Goal: Transaction & Acquisition: Purchase product/service

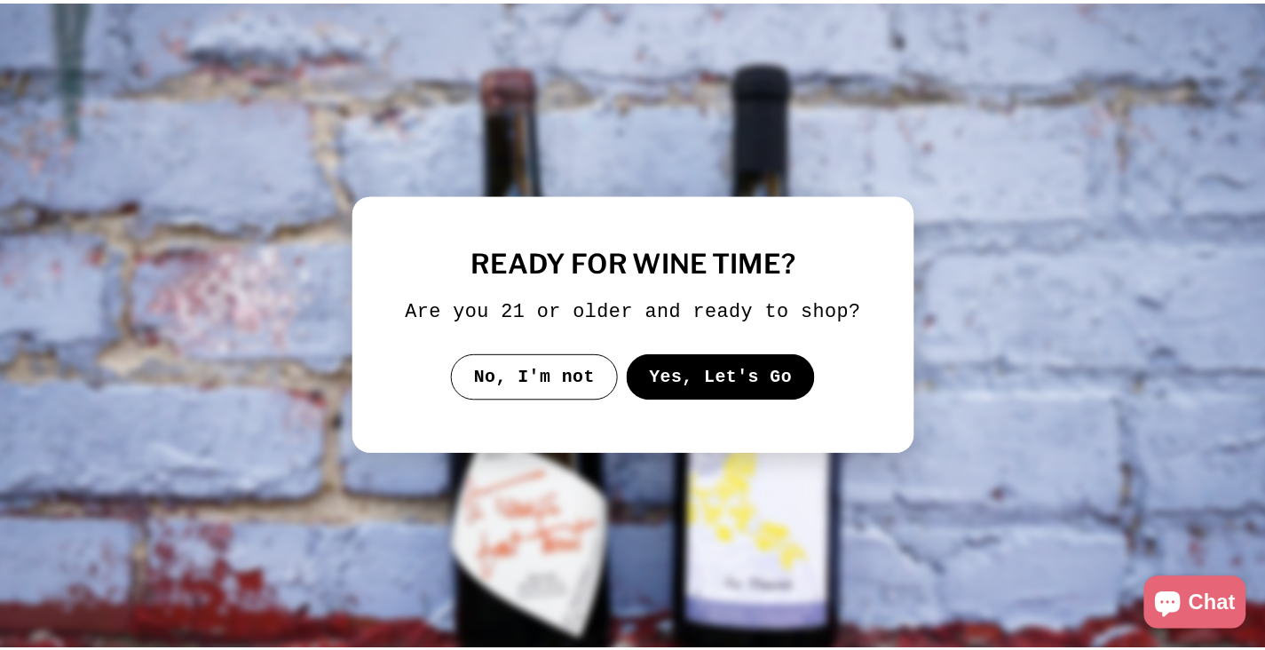
scroll to position [306, 0]
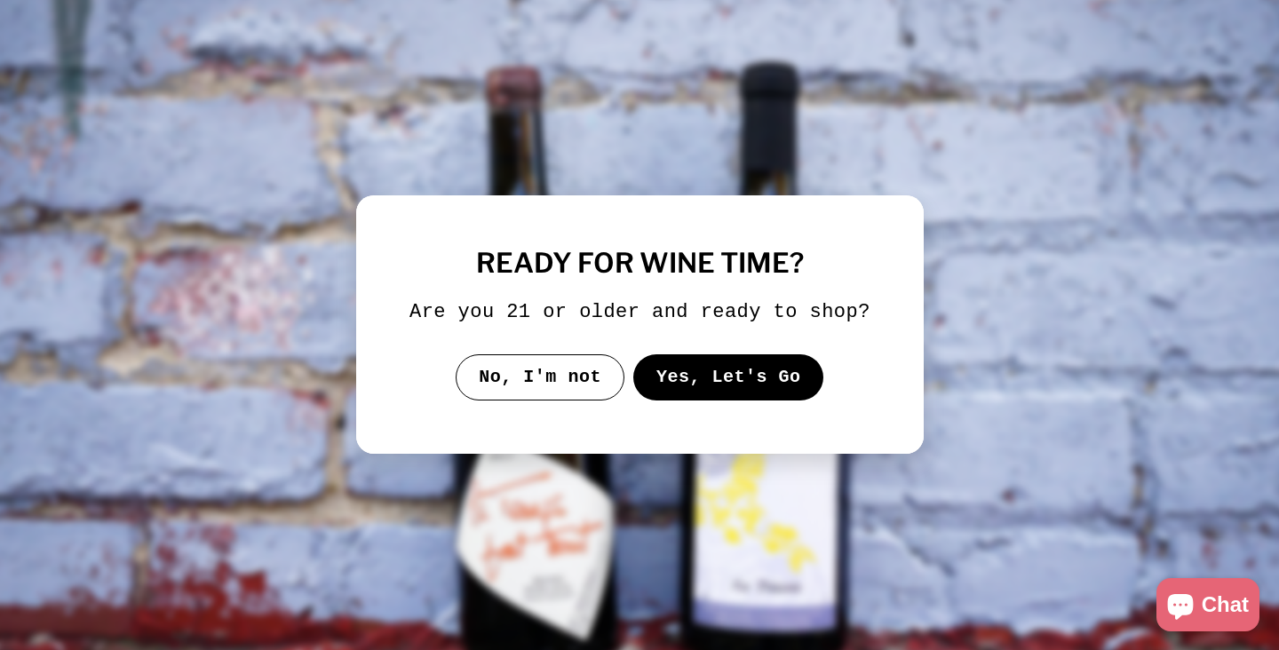
click at [672, 400] on button "Yes, Let's Go" at bounding box center [727, 377] width 191 height 46
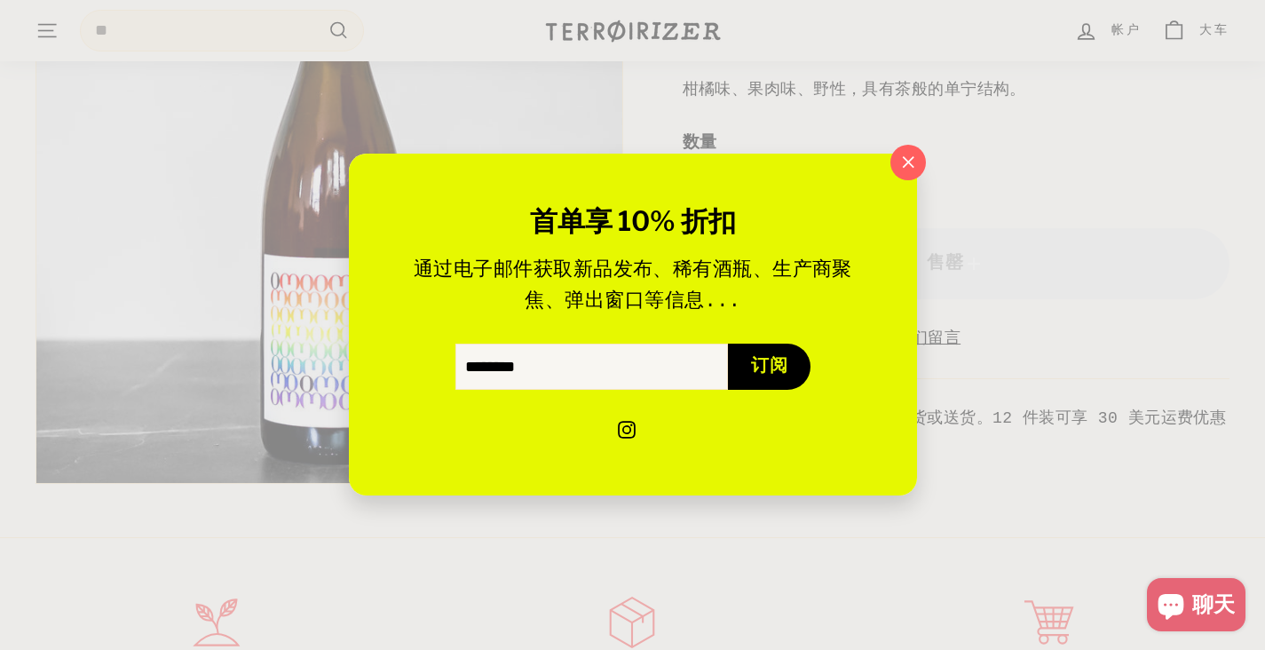
scroll to position [598, 0]
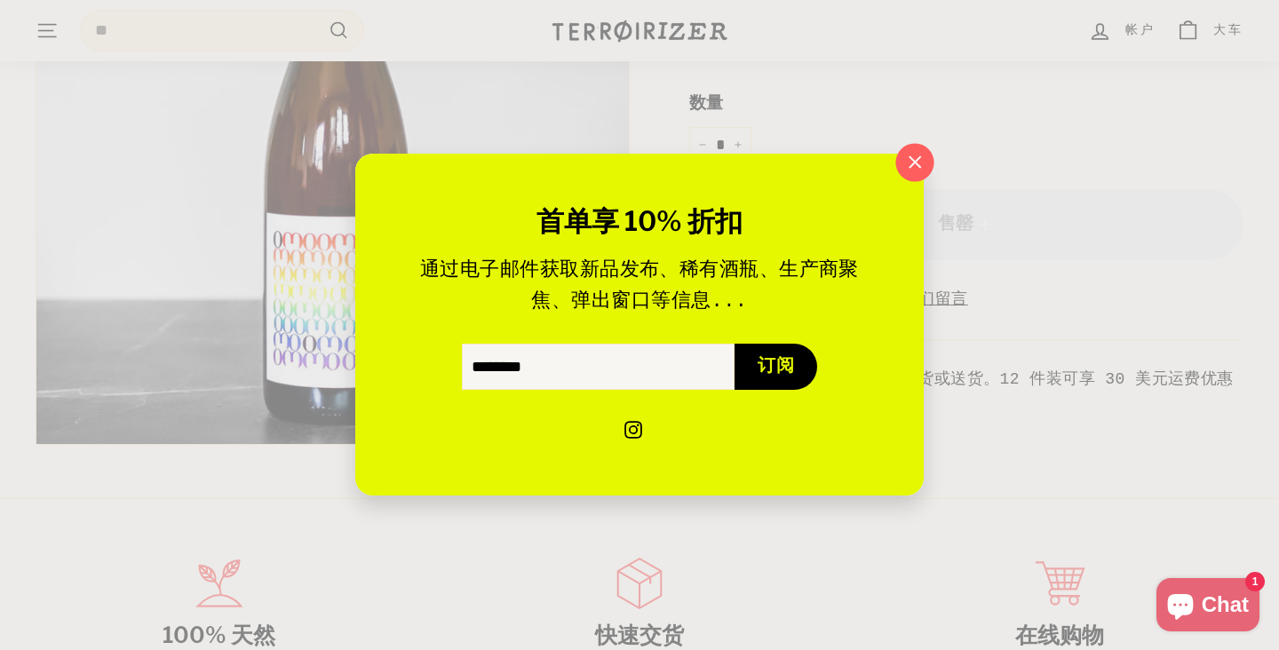
click at [914, 154] on icon "button" at bounding box center [914, 162] width 27 height 27
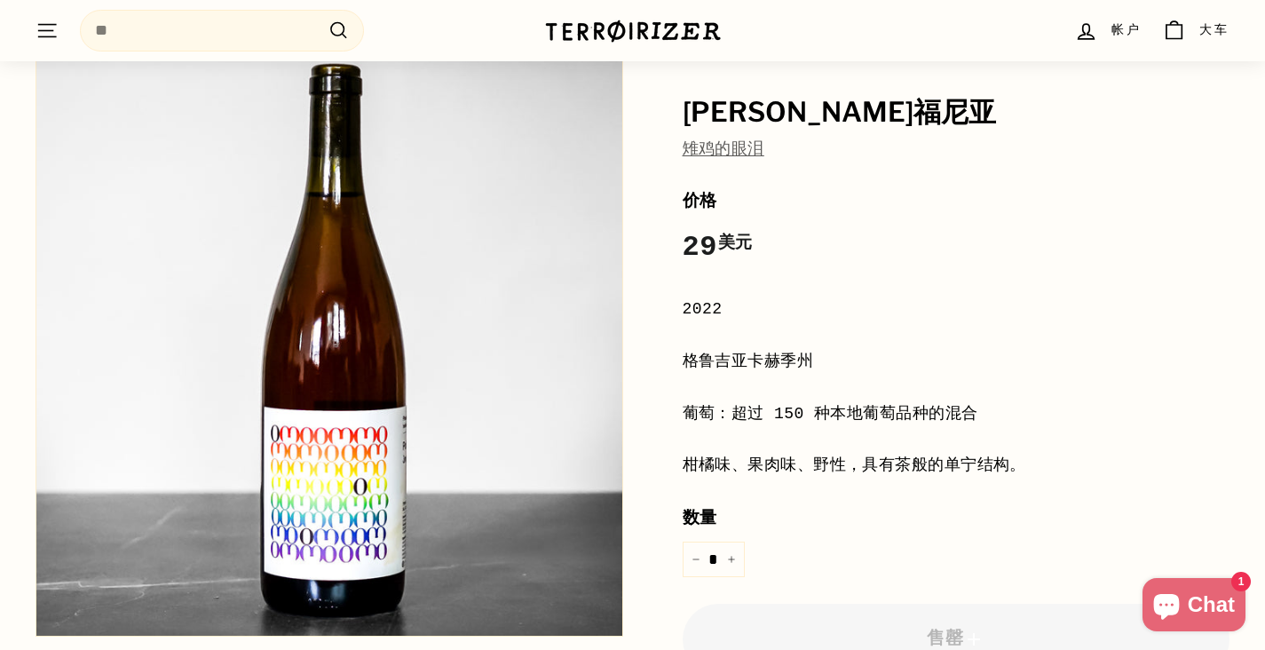
scroll to position [192, 0]
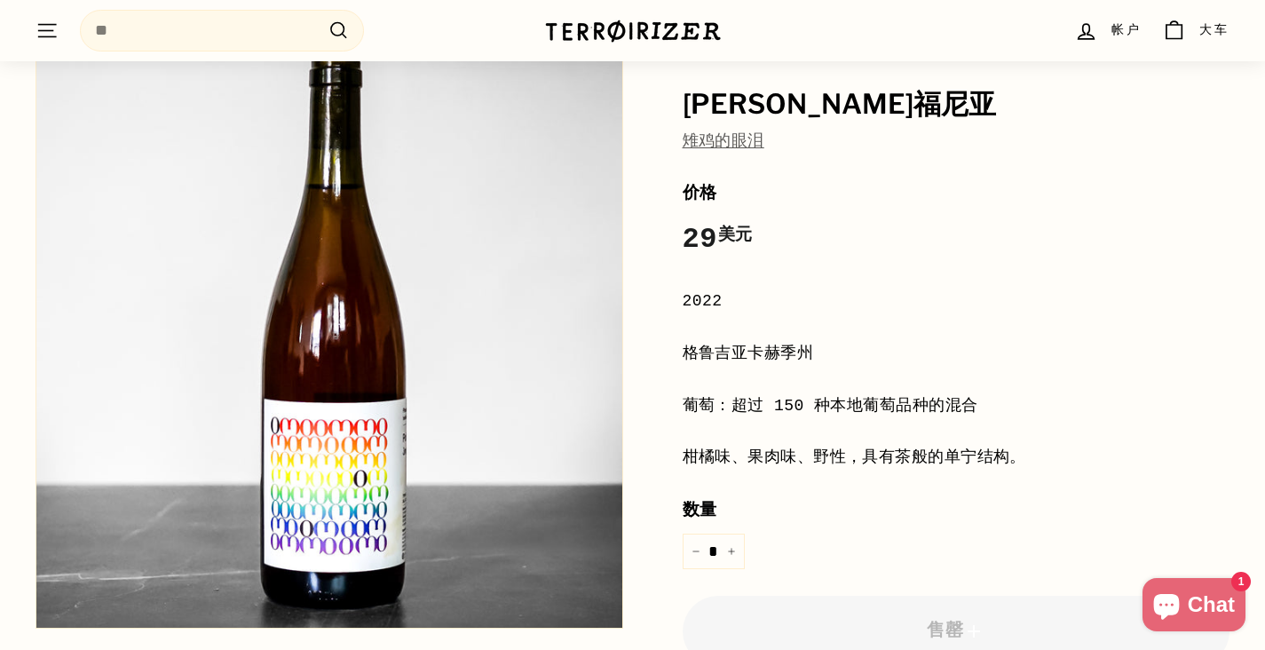
drag, startPoint x: 398, startPoint y: 388, endPoint x: 573, endPoint y: 367, distance: 176.2
click at [1085, 231] on div "[PERSON_NAME]福尼亚 雉鸡的眼泪 价格 正常价格 29 美元 29.00 美元 / 2022 [GEOGRAPHIC_DATA] 葡萄：超过 15…" at bounding box center [623, 442] width 1214 height 820
drag, startPoint x: 686, startPoint y: 354, endPoint x: 1070, endPoint y: 471, distance: 400.8
click at [1070, 471] on div "价格 正常价格 29 美元 29.00 美元 / 2022 [GEOGRAPHIC_DATA] 葡萄：超过 150 种本地葡萄品种的混合 柑橘味、果肉味、野性…" at bounding box center [957, 502] width 548 height 644
copy div "格鲁吉亚卡赫季州 葡萄：超过 150 种本地葡萄品种的混合 柑橘味、果肉味、野性，具有茶般的单宁结构。"
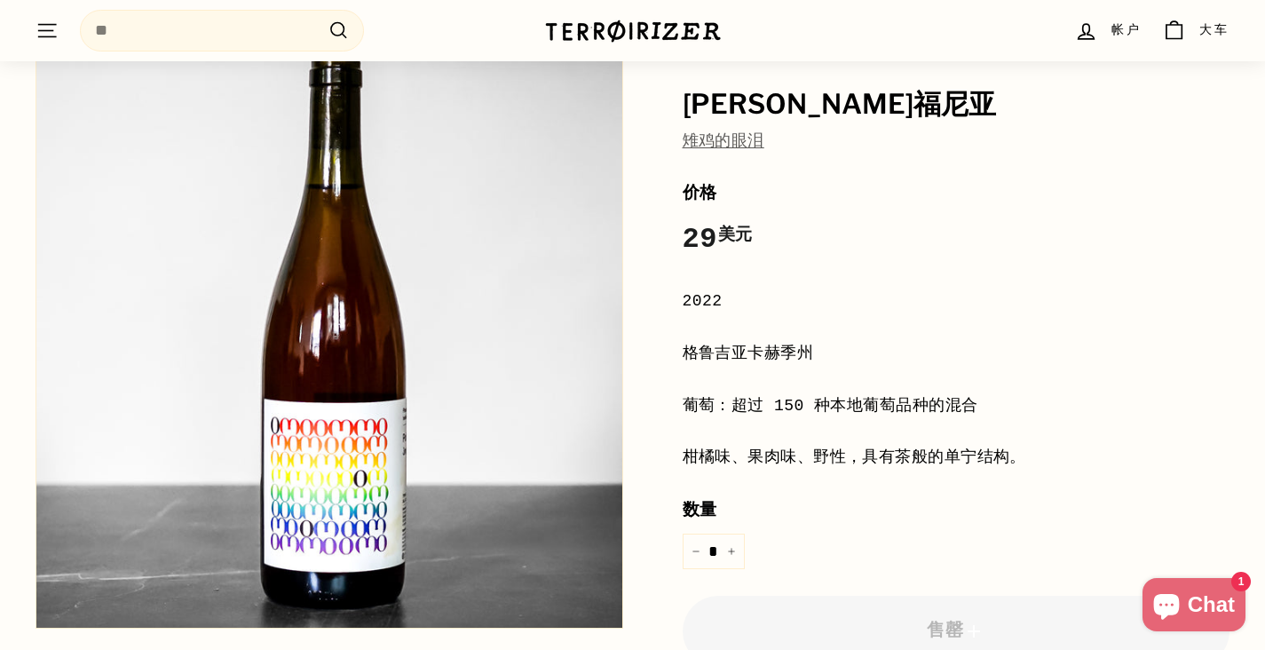
click at [451, 221] on img at bounding box center [329, 335] width 586 height 586
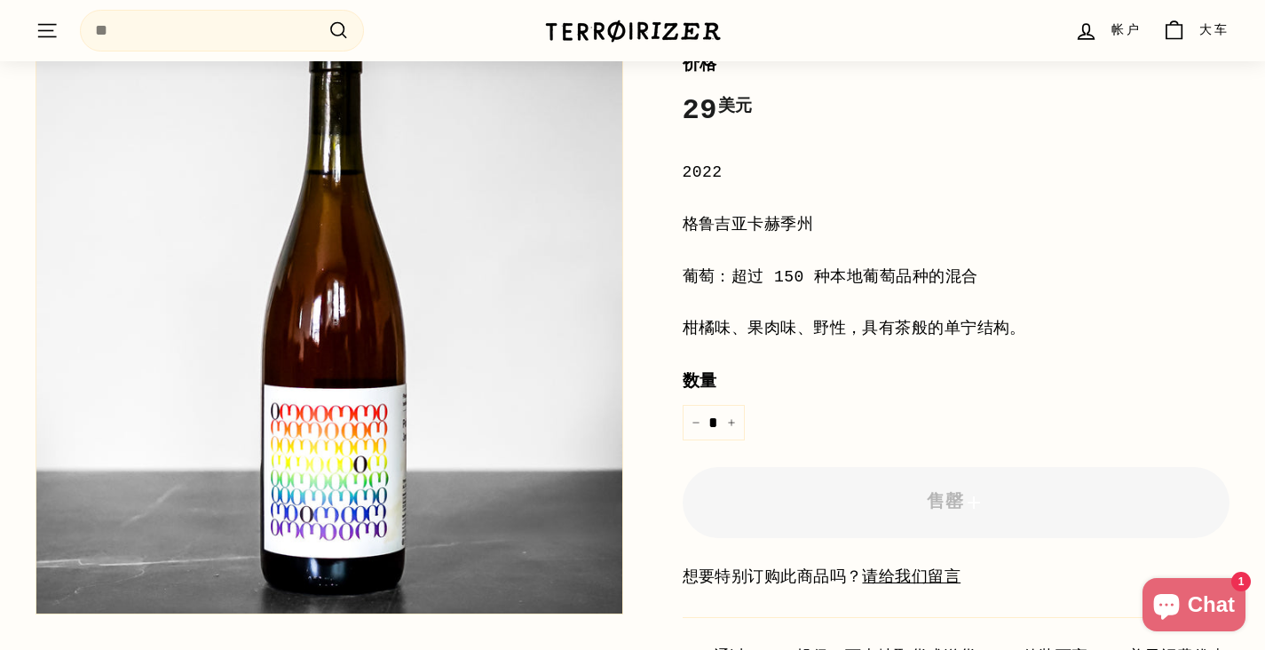
scroll to position [353, 0]
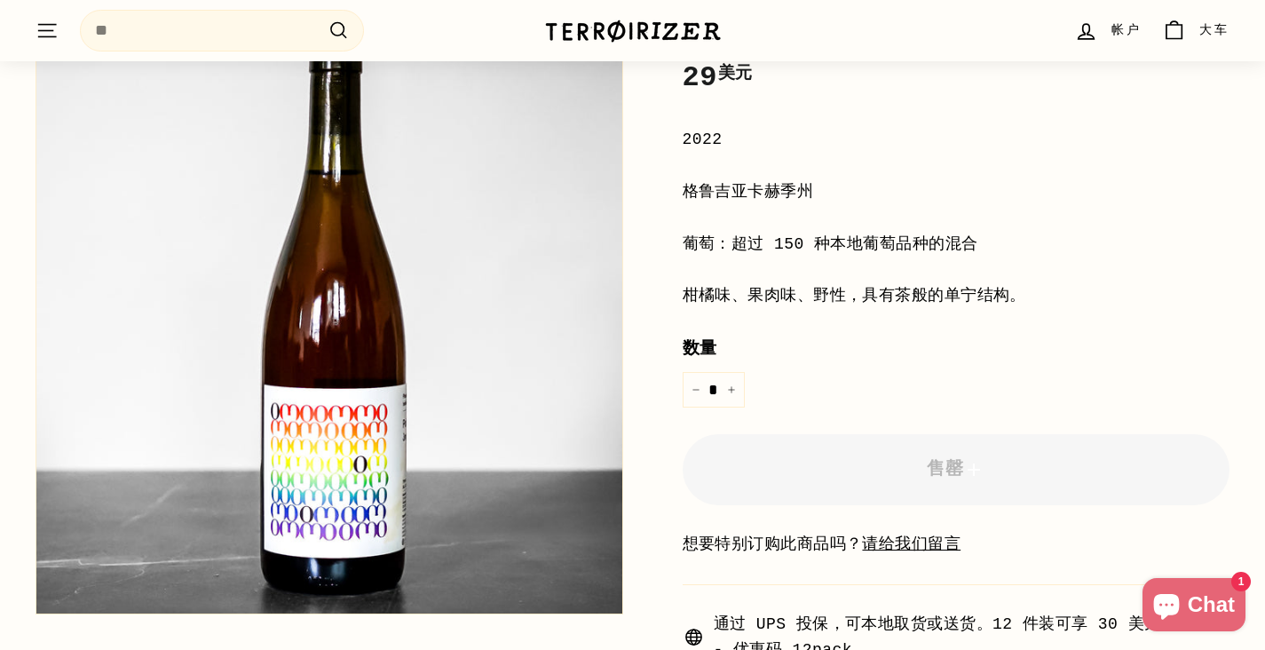
click at [820, 376] on div "数量 * − +" at bounding box center [957, 372] width 548 height 72
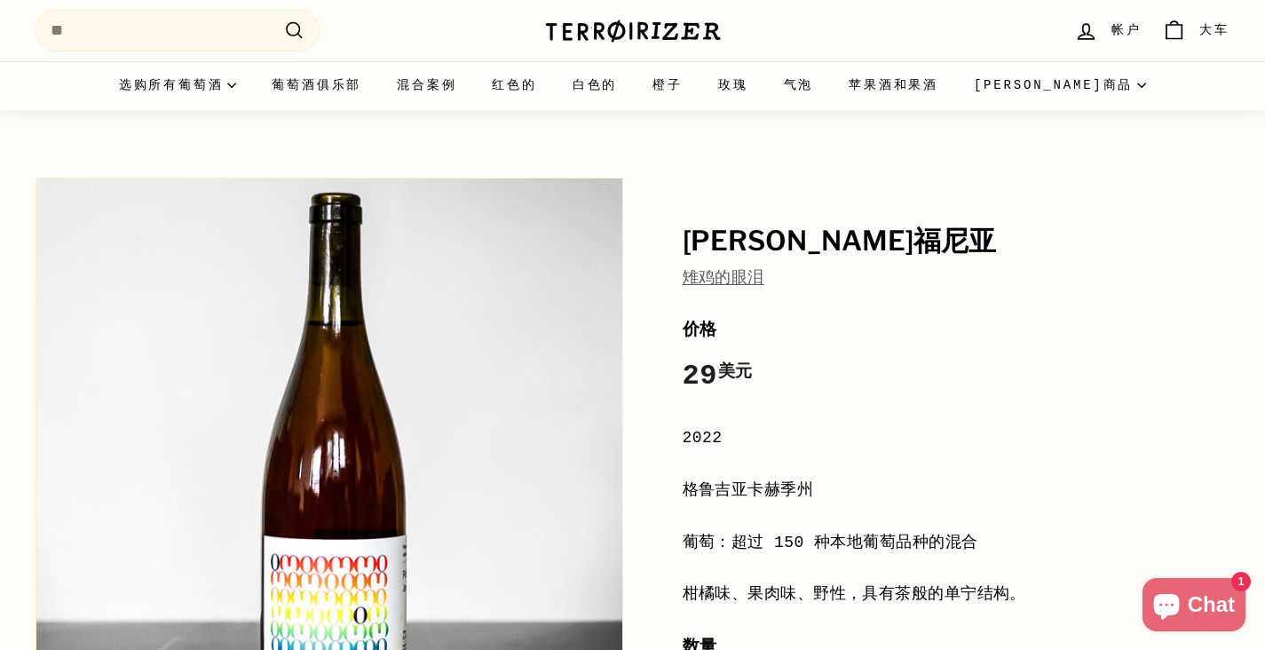
scroll to position [0, 0]
